Goal: Task Accomplishment & Management: Complete application form

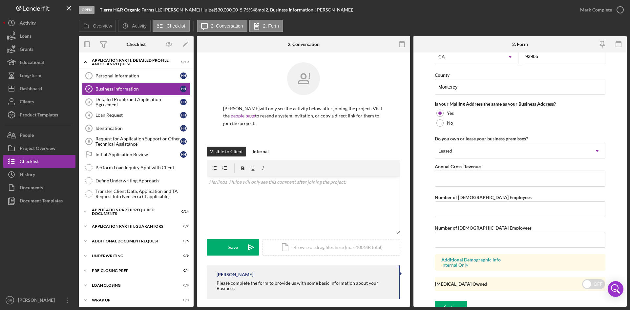
scroll to position [474, 0]
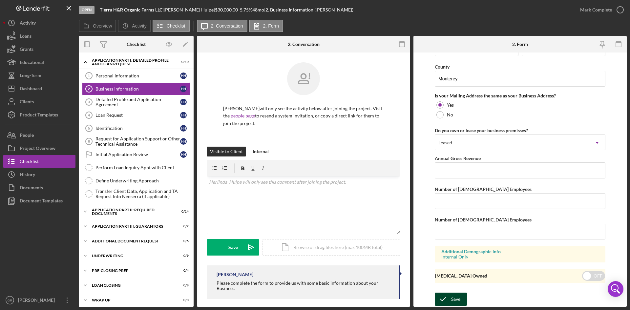
click at [457, 296] on div "Save" at bounding box center [455, 299] width 9 height 13
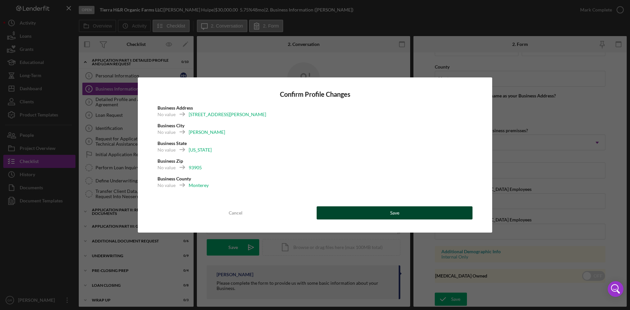
click at [409, 209] on button "Save" at bounding box center [395, 212] width 156 height 13
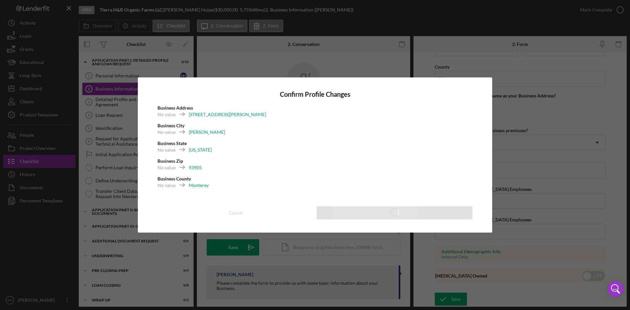
type input "Tierra H&R Organic Farms LLC"
type input "Tierra H&R Organic Farms"
type input "[DATE]"
type input "Agriculture"
type input "1119"
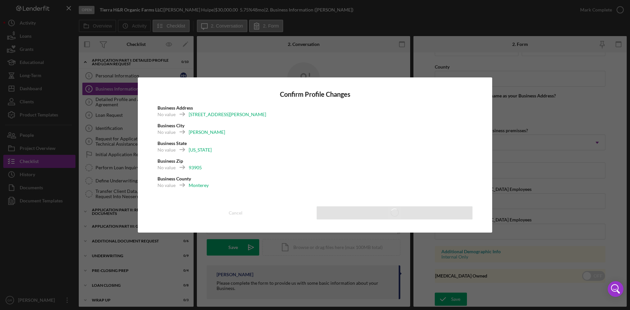
type input "[STREET_ADDRESS][PERSON_NAME]"
type input "[PERSON_NAME]"
type input "93905"
type input "Monterey"
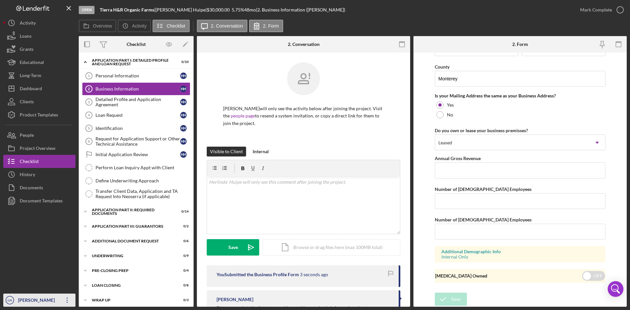
click at [41, 304] on div "[PERSON_NAME]" at bounding box center [37, 301] width 43 height 15
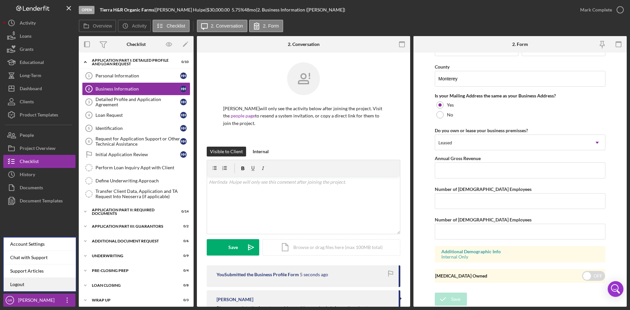
click at [38, 282] on link "Logout" at bounding box center [40, 284] width 72 height 13
